Goal: Find specific page/section: Find specific page/section

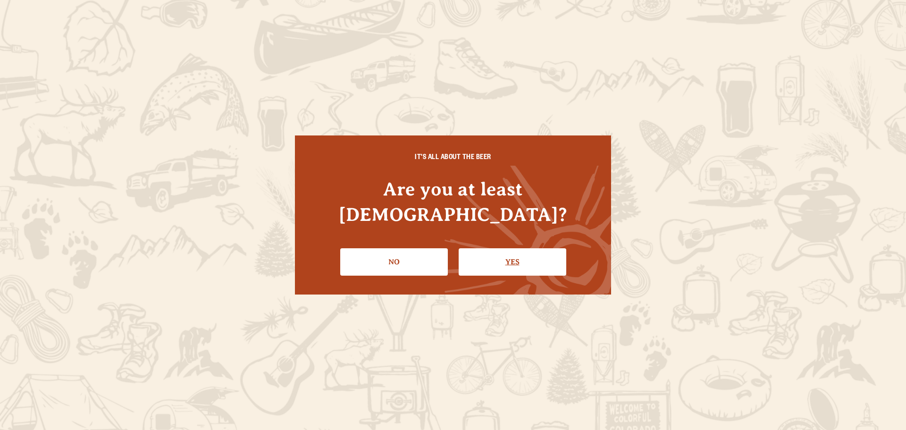
click at [559, 248] on link "Yes" at bounding box center [513, 261] width 108 height 27
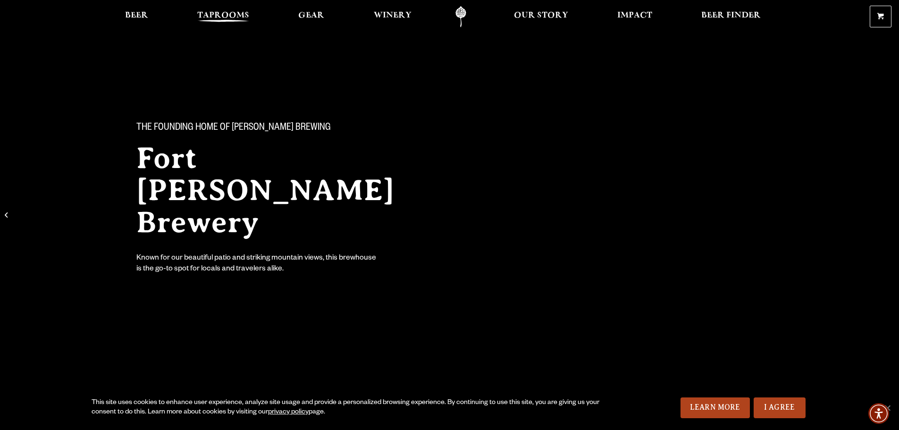
click at [210, 18] on span "Taprooms" at bounding box center [223, 16] width 52 height 8
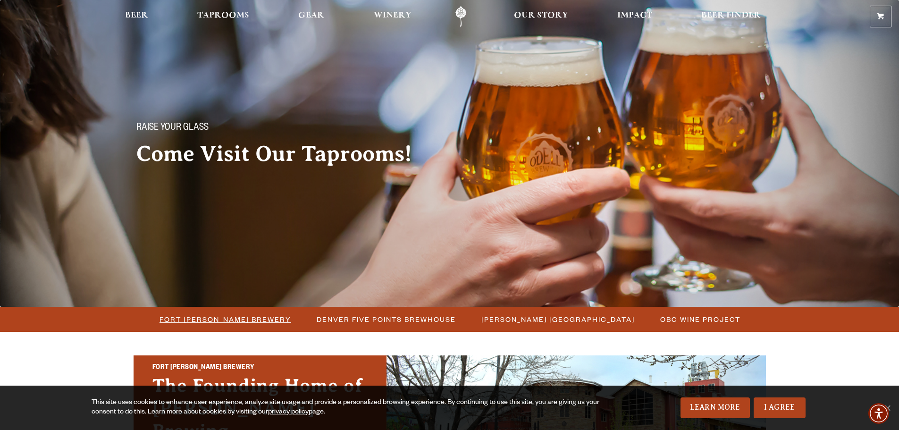
click at [232, 323] on span "Fort [PERSON_NAME] Brewery" at bounding box center [225, 319] width 132 height 14
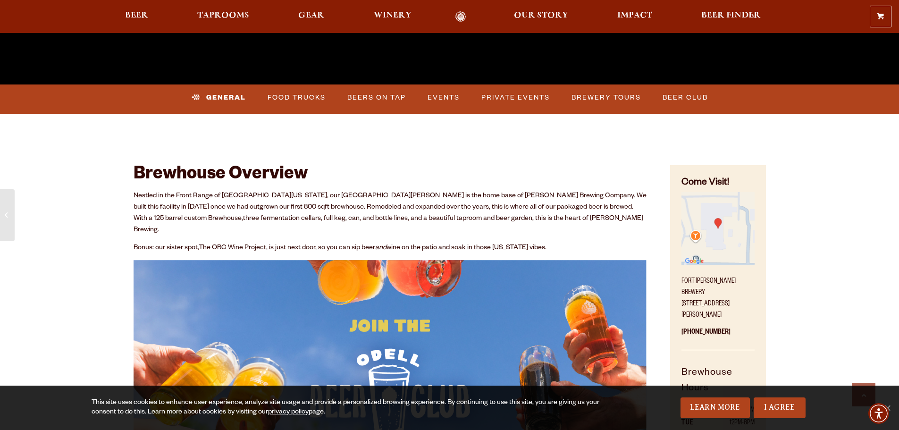
scroll to position [425, 0]
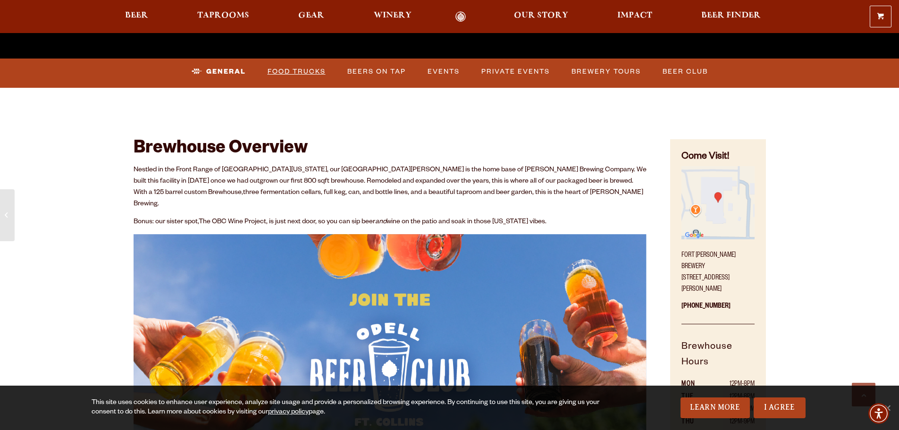
click at [309, 67] on link "Food Trucks" at bounding box center [297, 72] width 66 height 22
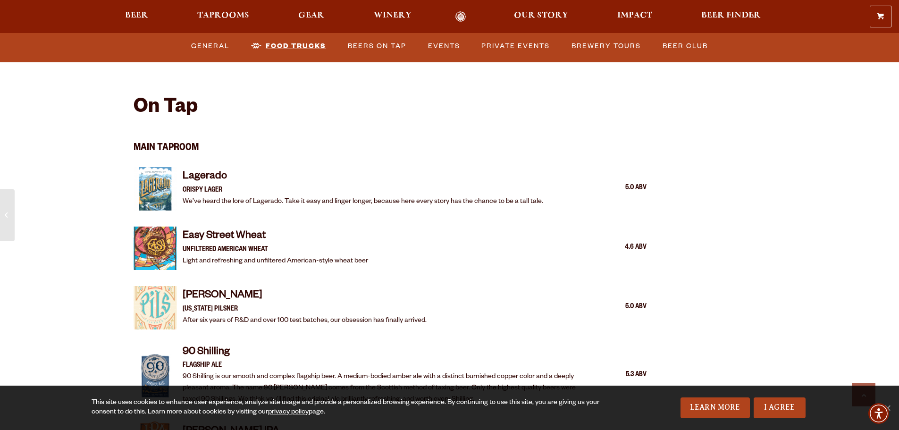
scroll to position [802, 0]
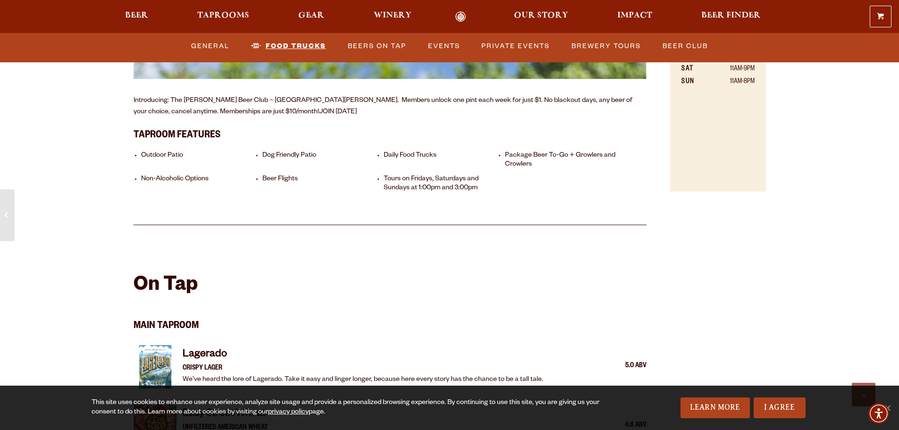
click at [307, 45] on link "Food Trucks" at bounding box center [288, 46] width 83 height 22
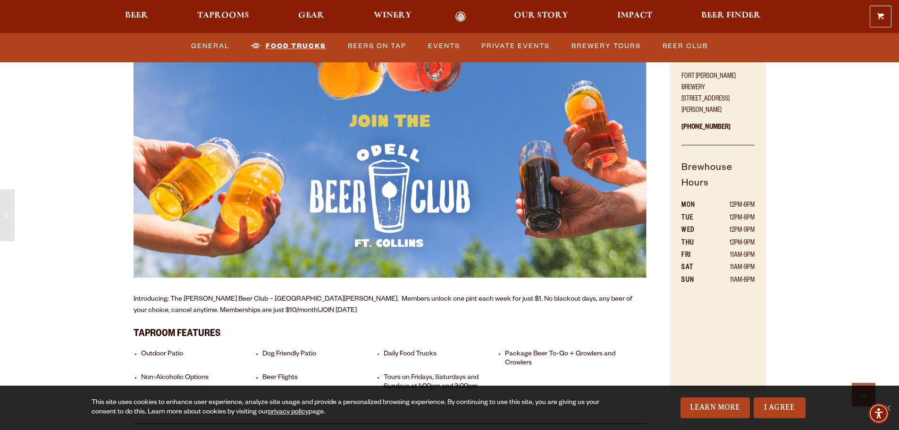
scroll to position [472, 0]
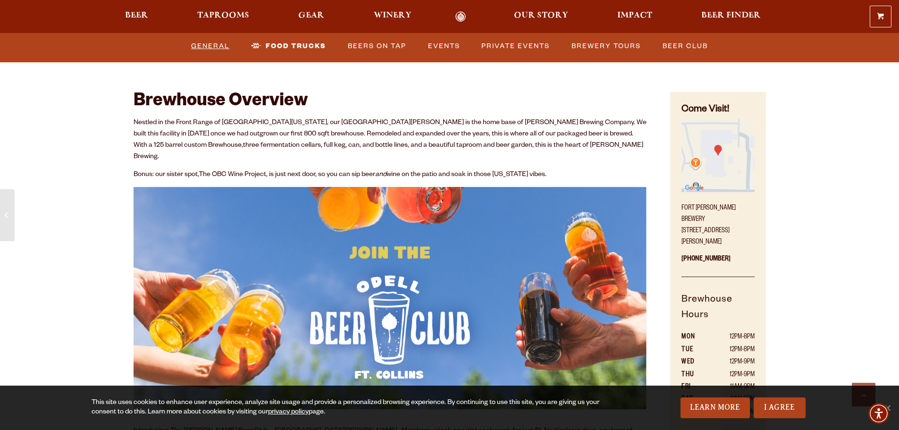
click at [224, 45] on link "General" at bounding box center [210, 46] width 46 height 22
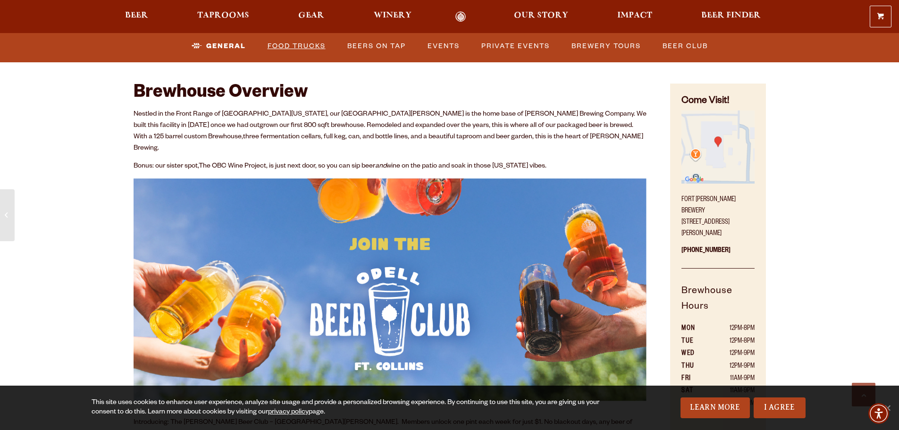
click at [287, 43] on link "Food Trucks" at bounding box center [297, 46] width 66 height 22
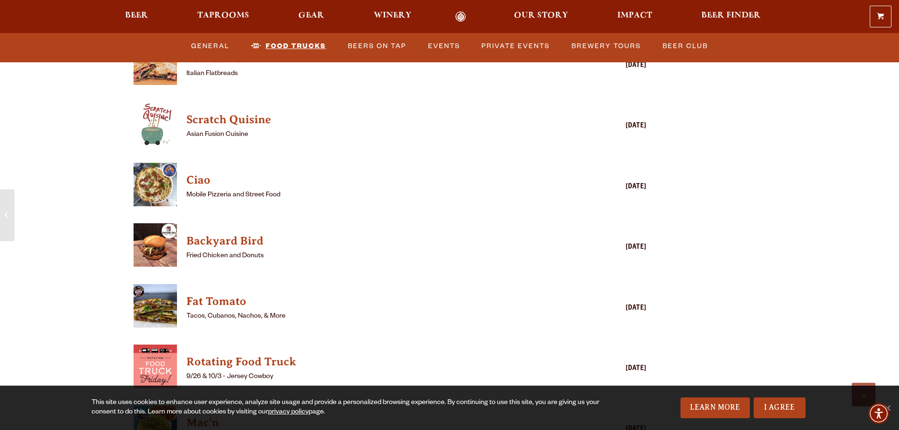
scroll to position [2604, 0]
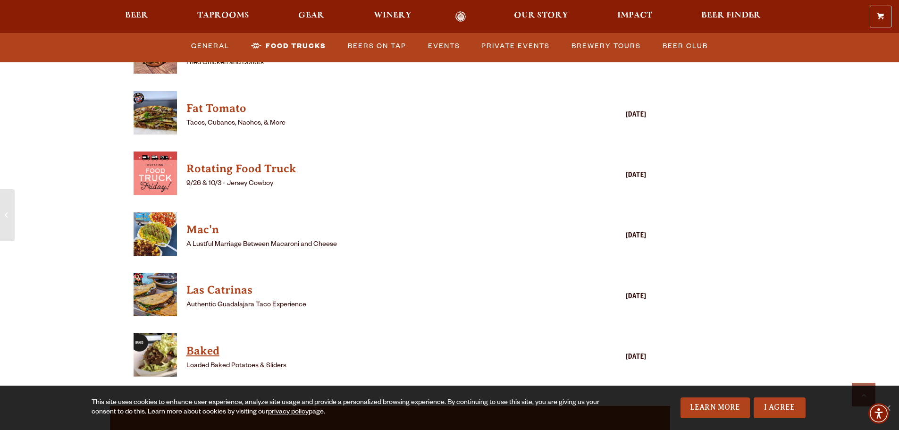
click at [215, 344] on h4 "Baked" at bounding box center [376, 351] width 380 height 15
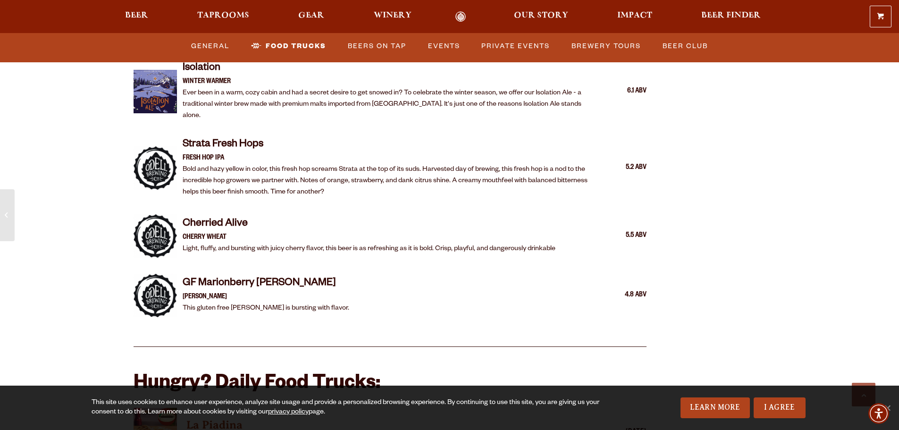
scroll to position [1944, 0]
